Goal: Task Accomplishment & Management: Use online tool/utility

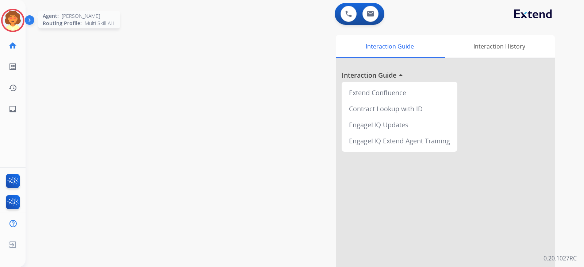
click at [13, 31] on img at bounding box center [13, 20] width 20 height 20
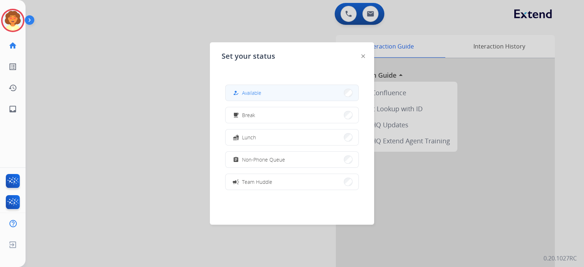
drag, startPoint x: 225, startPoint y: 84, endPoint x: 251, endPoint y: 97, distance: 29.4
click at [236, 91] on div "Set your status how_to_reg Available free_breakfast Break fastfood Lunch assign…" at bounding box center [292, 133] width 164 height 182
click at [255, 97] on span "Available" at bounding box center [251, 93] width 19 height 8
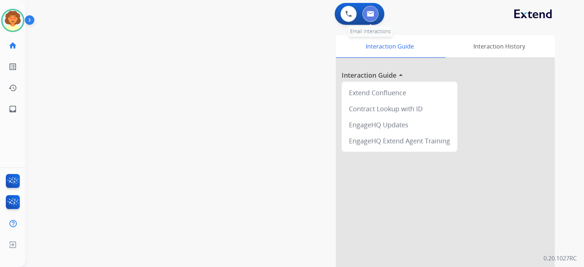
click at [367, 17] on img at bounding box center [370, 14] width 7 height 6
select select "**********"
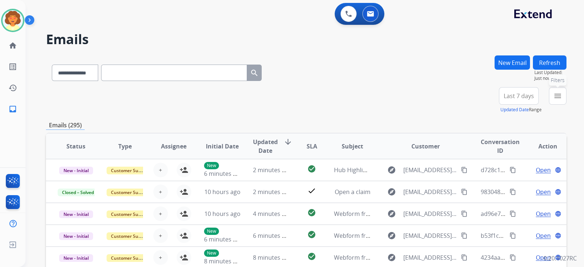
click at [553, 100] on mat-icon "menu" at bounding box center [557, 96] width 9 height 9
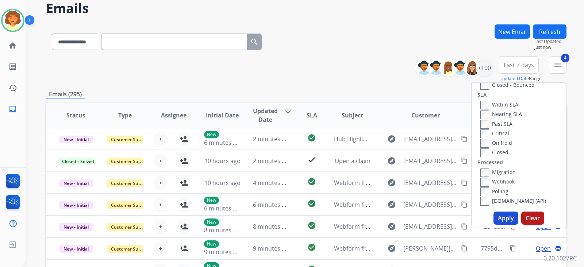
scroll to position [45, 0]
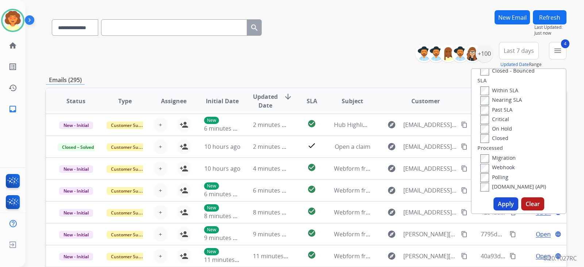
click at [493, 211] on button "Apply" at bounding box center [505, 203] width 25 height 13
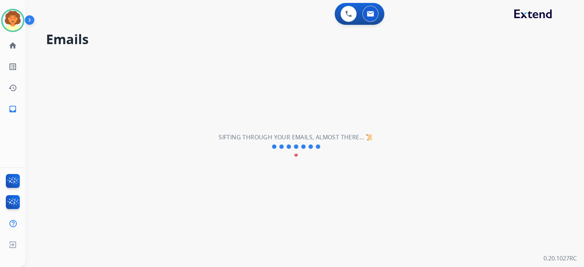
scroll to position [0, 0]
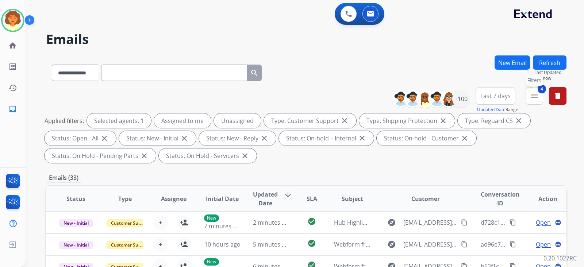
click at [525, 105] on button "4 menu Filters" at bounding box center [534, 96] width 18 height 18
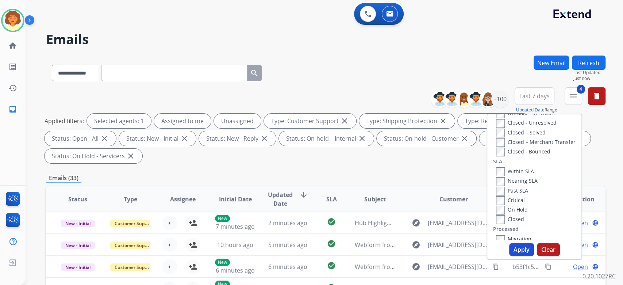
scroll to position [192, 0]
drag, startPoint x: 562, startPoint y: 0, endPoint x: 422, endPoint y: 63, distance: 152.7
click at [422, 47] on h2 "Emails" at bounding box center [325, 39] width 559 height 15
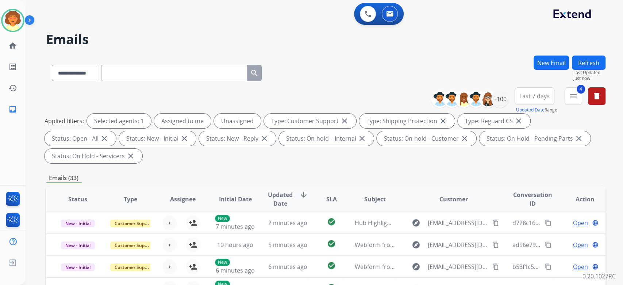
click at [519, 97] on span "Last 7 days" at bounding box center [534, 96] width 30 height 3
click at [512, 190] on div "Last 90 days" at bounding box center [532, 184] width 40 height 11
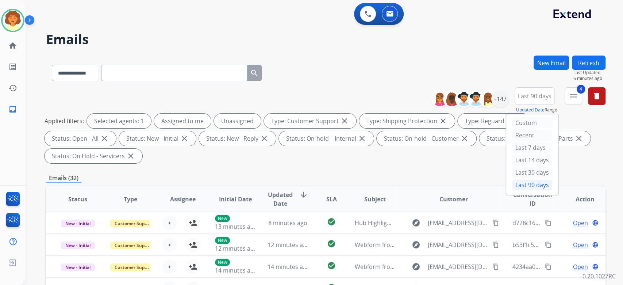
click at [512, 190] on div "Last 90 days" at bounding box center [532, 184] width 40 height 11
click at [491, 108] on div "+147" at bounding box center [500, 99] width 18 height 18
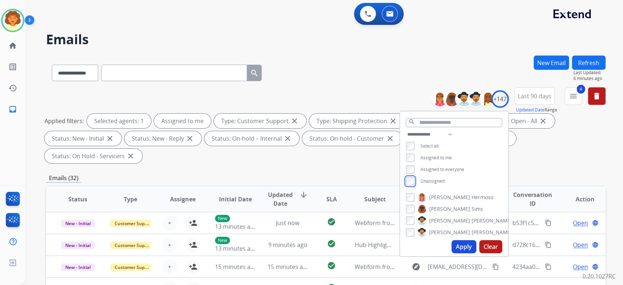
scroll to position [49, 0]
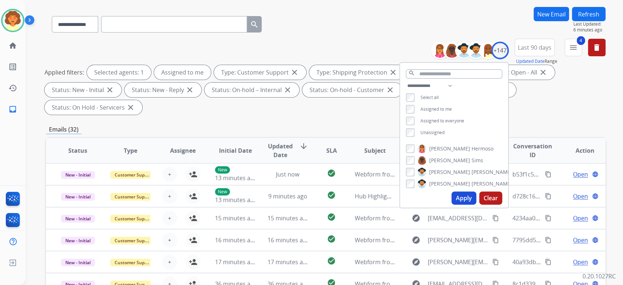
click at [451, 204] on button "Apply" at bounding box center [463, 197] width 25 height 13
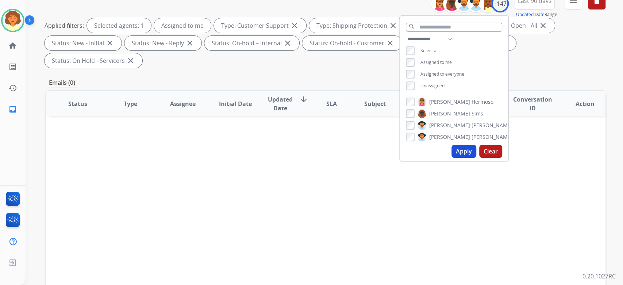
scroll to position [97, 0]
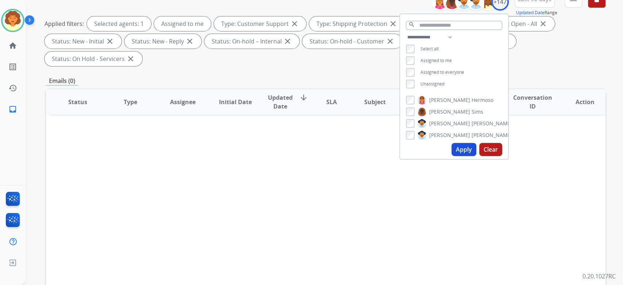
click at [451, 156] on button "Apply" at bounding box center [463, 149] width 25 height 13
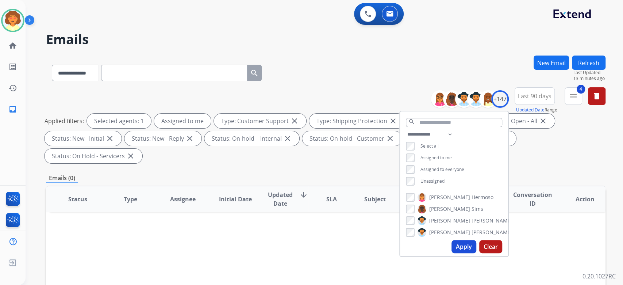
scroll to position [49, 0]
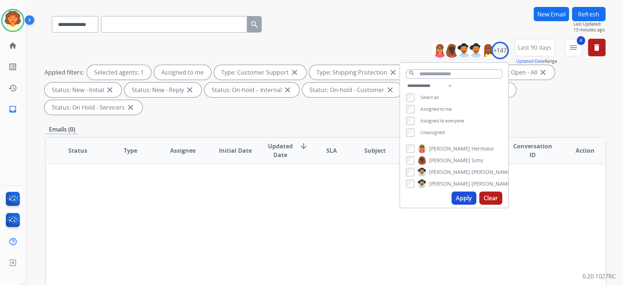
click at [451, 204] on button "Apply" at bounding box center [463, 197] width 25 height 13
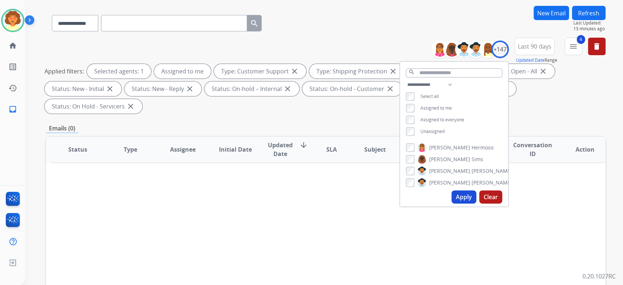
scroll to position [146, 0]
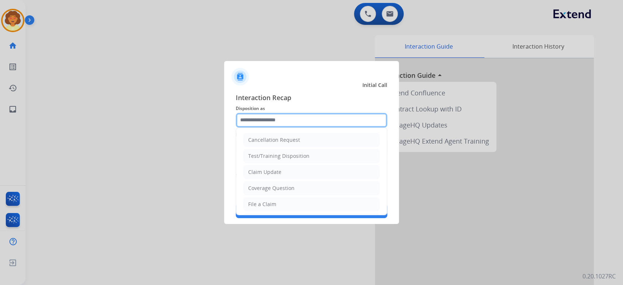
click at [339, 113] on input "text" at bounding box center [311, 120] width 151 height 15
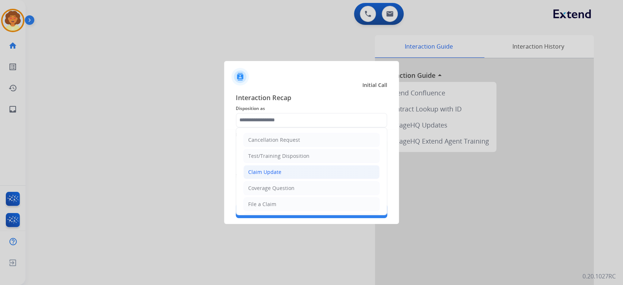
click at [326, 179] on li "Claim Update" at bounding box center [311, 172] width 136 height 14
type input "**********"
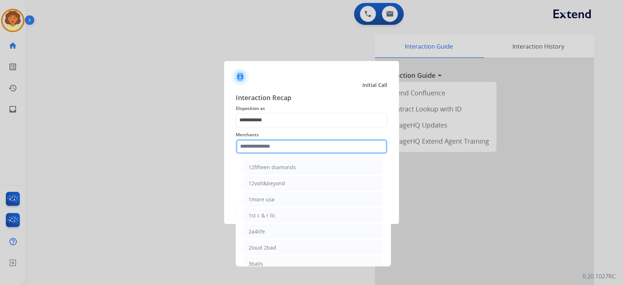
click at [264, 139] on input "text" at bounding box center [311, 146] width 151 height 15
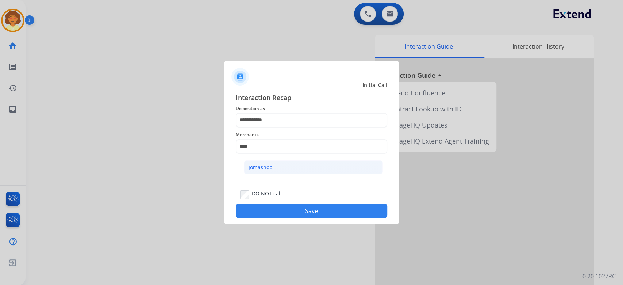
click at [273, 171] on div "Jomashop" at bounding box center [261, 166] width 24 height 7
type input "********"
click at [321, 218] on button "Save" at bounding box center [311, 210] width 151 height 15
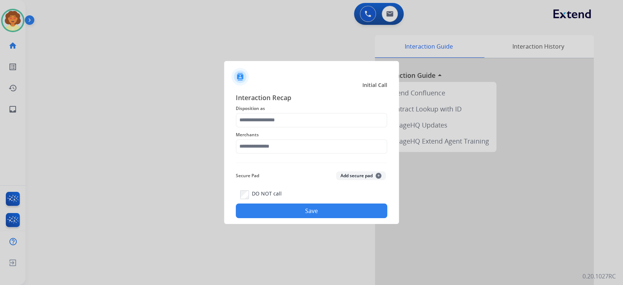
click at [23, 33] on div at bounding box center [311, 142] width 623 height 285
click at [314, 113] on input "text" at bounding box center [311, 120] width 151 height 15
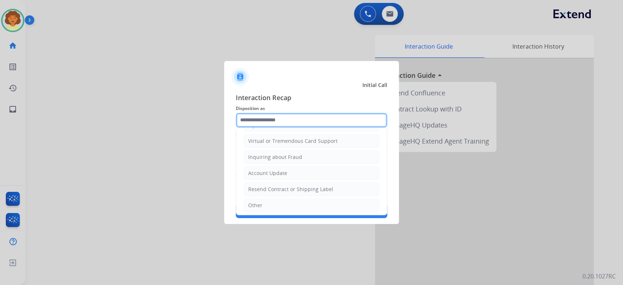
scroll to position [97, 0]
click at [0, 30] on div at bounding box center [311, 142] width 623 height 285
click at [272, 113] on input "text" at bounding box center [311, 120] width 151 height 15
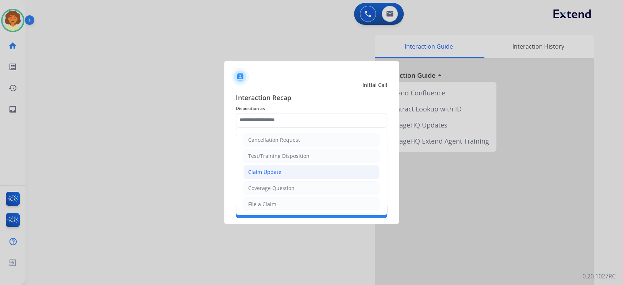
click at [281, 176] on div "Claim Update" at bounding box center [264, 171] width 33 height 7
type input "**********"
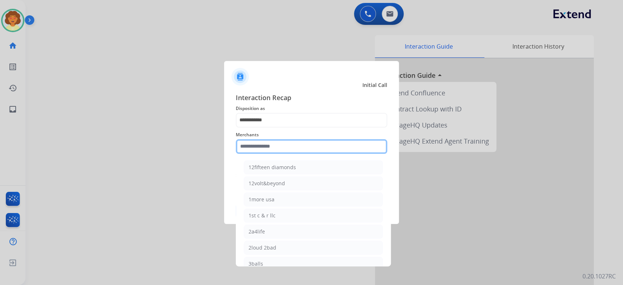
click at [263, 142] on input "text" at bounding box center [311, 146] width 151 height 15
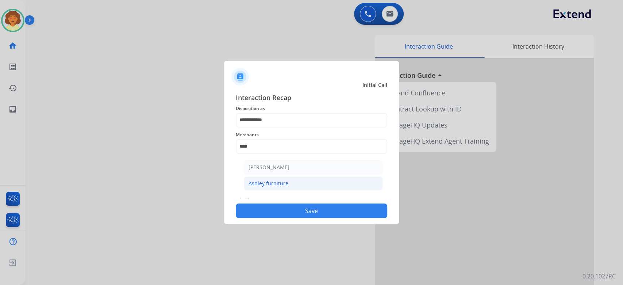
click at [288, 187] on div "Ashley furniture" at bounding box center [269, 183] width 40 height 7
type input "**********"
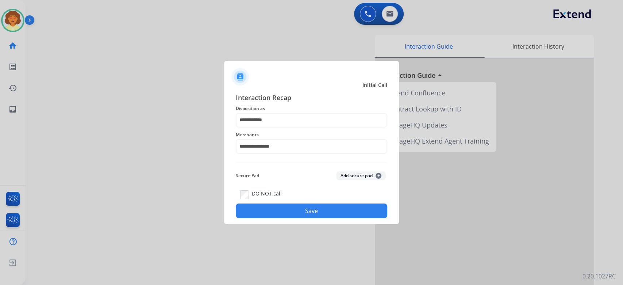
click at [333, 218] on button "Save" at bounding box center [311, 210] width 151 height 15
click at [328, 218] on button "Save" at bounding box center [311, 210] width 151 height 15
